Goal: Information Seeking & Learning: Learn about a topic

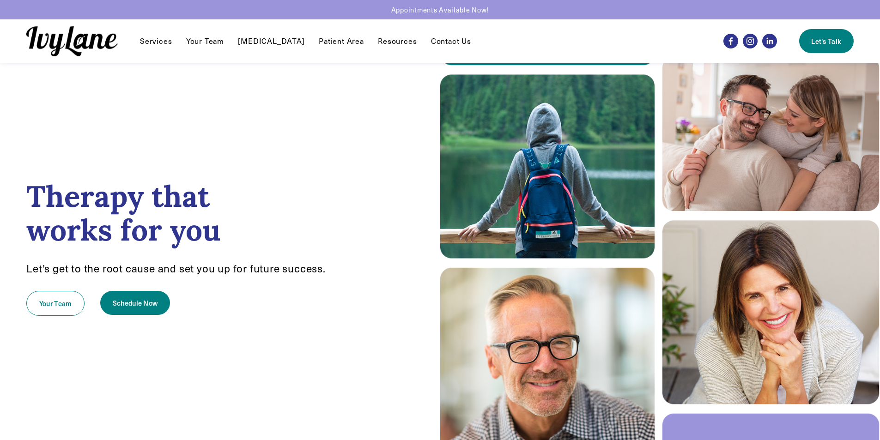
click at [212, 40] on link "Your Team" at bounding box center [205, 41] width 38 height 11
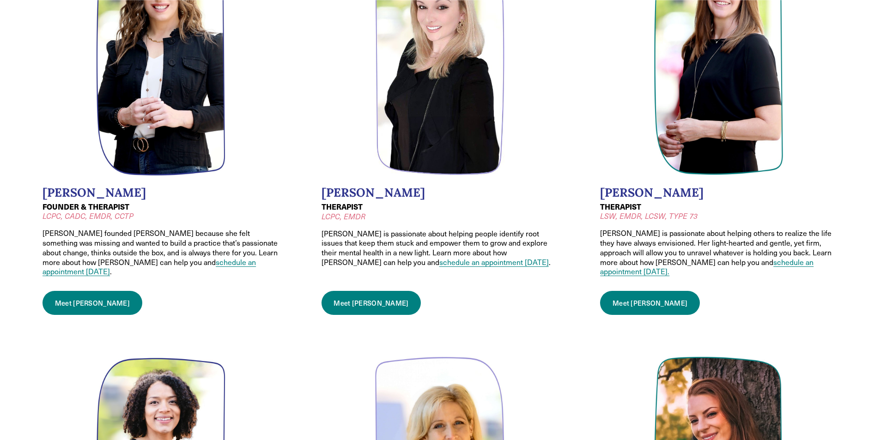
scroll to position [185, 0]
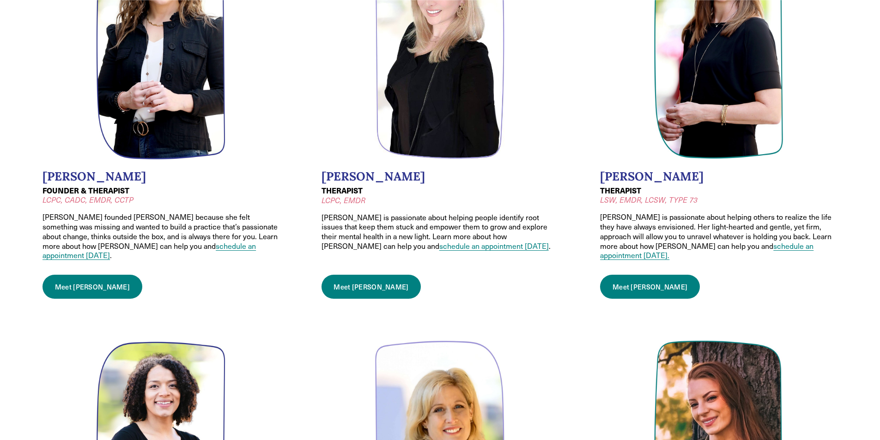
click at [330, 177] on h2 "[PERSON_NAME]" at bounding box center [439, 176] width 237 height 14
copy h2 "[PERSON_NAME]"
drag, startPoint x: 330, startPoint y: 177, endPoint x: 373, endPoint y: 177, distance: 42.9
click at [373, 177] on h2 "[PERSON_NAME]" at bounding box center [439, 176] width 237 height 14
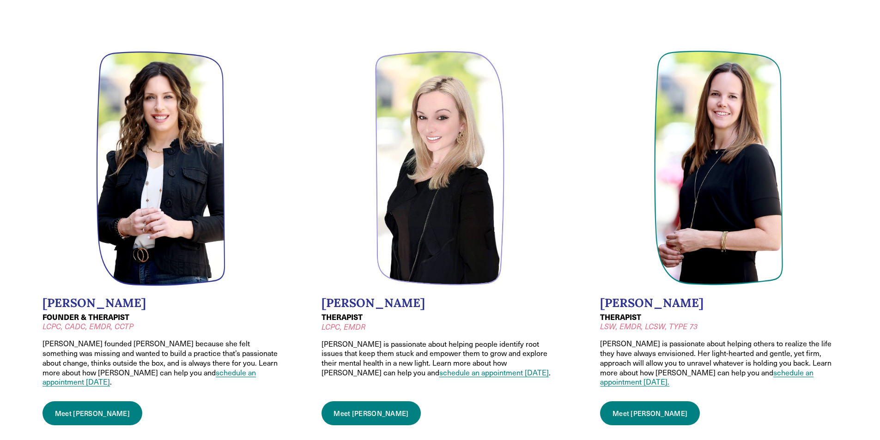
scroll to position [0, 0]
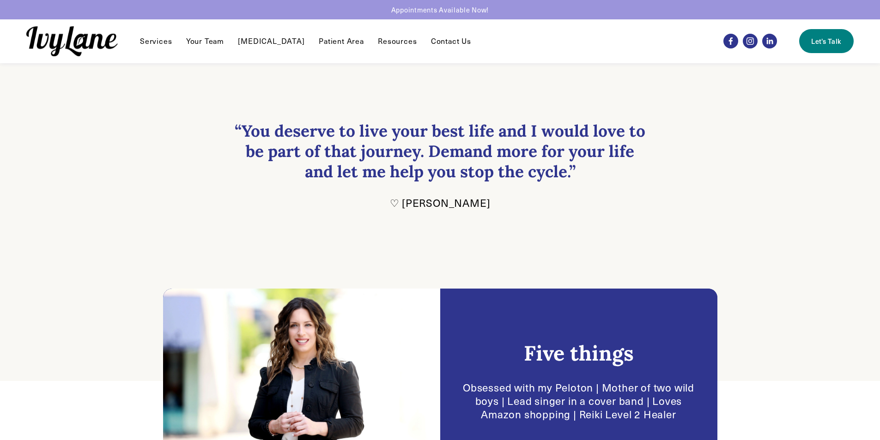
click at [204, 42] on link "Your Team" at bounding box center [205, 41] width 38 height 11
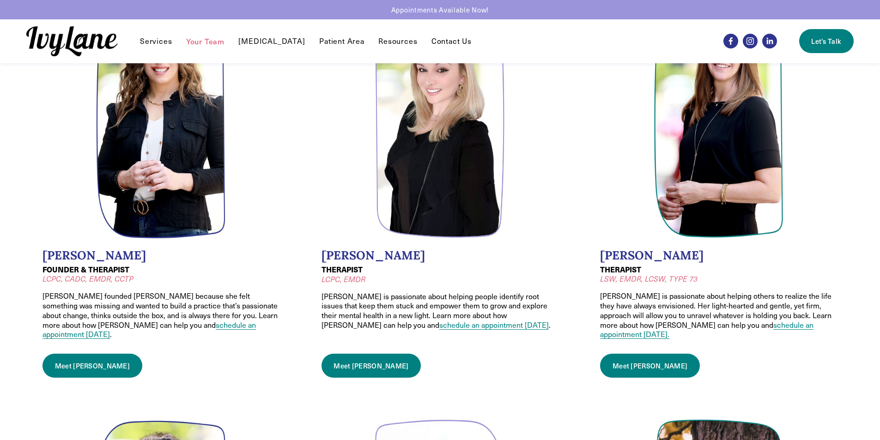
scroll to position [185, 0]
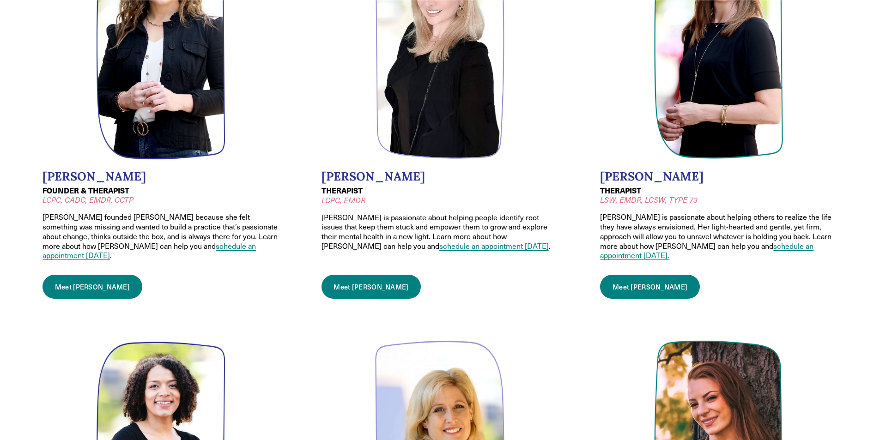
click at [66, 178] on h2 "[PERSON_NAME]" at bounding box center [160, 176] width 237 height 14
drag, startPoint x: 66, startPoint y: 178, endPoint x: 97, endPoint y: 177, distance: 31.0
click at [97, 177] on h2 "[PERSON_NAME]" at bounding box center [160, 176] width 237 height 14
copy h2 "[PERSON_NAME]"
